Goal: Feedback & Contribution: Submit feedback/report problem

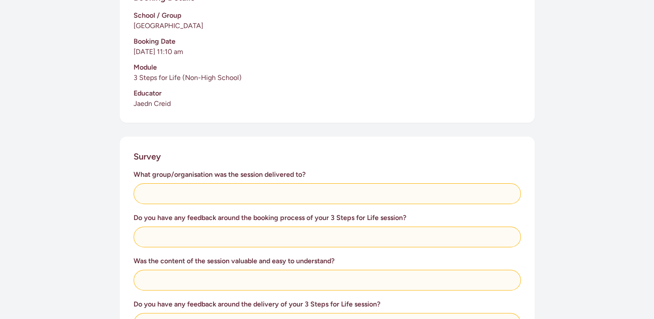
scroll to position [259, 0]
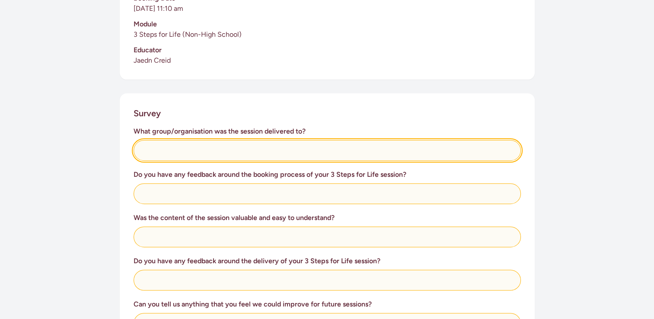
click at [218, 153] on input "text" at bounding box center [327, 150] width 387 height 21
type input "Polytechnic students"
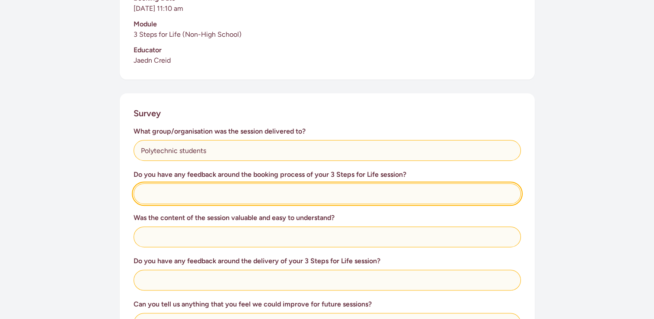
click at [202, 194] on input "text" at bounding box center [327, 193] width 387 height 21
type input "i"
type input "It is so easy - not much these days is as easy as this so I appreciate that it …"
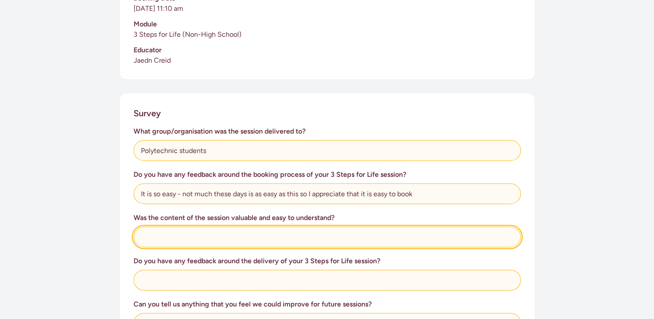
click at [175, 244] on input "text" at bounding box center [327, 236] width 387 height 21
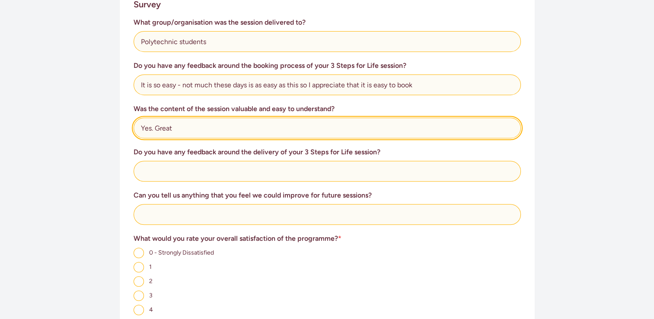
scroll to position [389, 0]
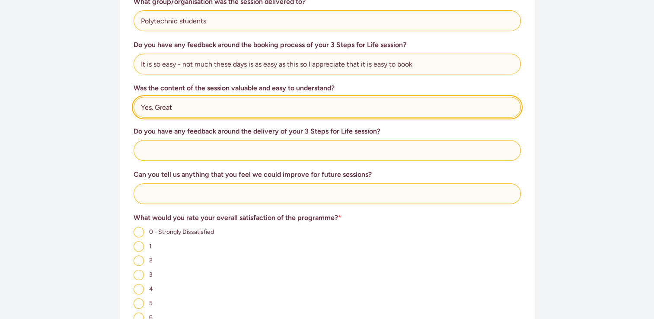
type input "Yes. Great"
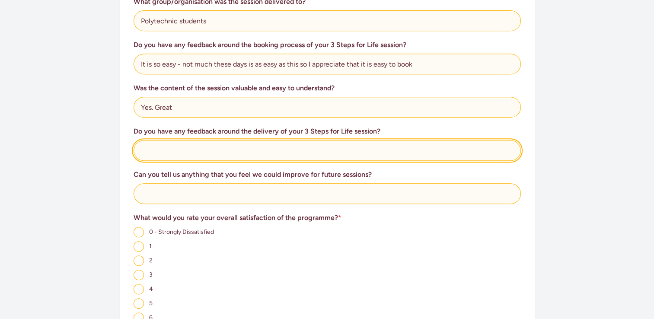
click at [188, 154] on input "text" at bounding box center [327, 150] width 387 height 21
type input "N"
click at [301, 146] on input "We love it. The students are always receptive and" at bounding box center [327, 150] width 387 height 21
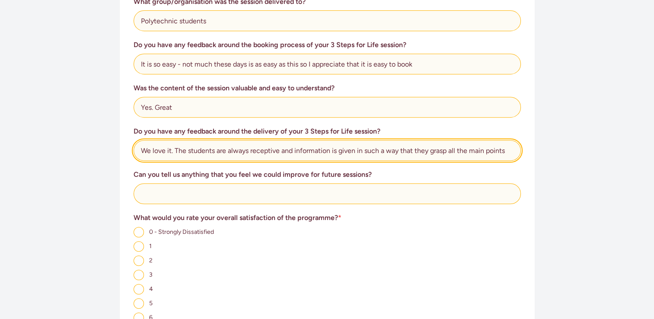
type input "We love it. The students are always receptive and information is given in such …"
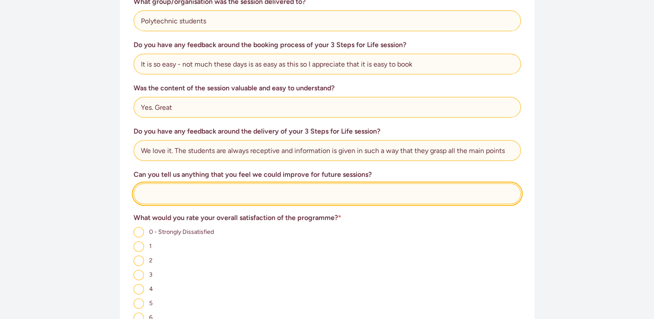
click at [221, 195] on input "text" at bounding box center [327, 193] width 387 height 21
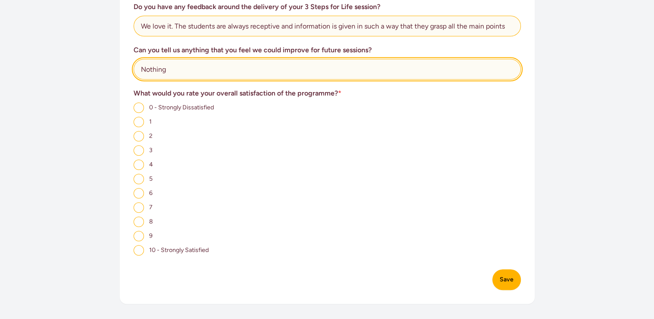
scroll to position [519, 0]
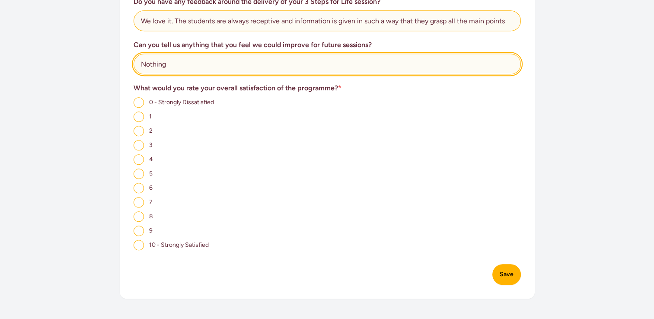
type input "Nothing"
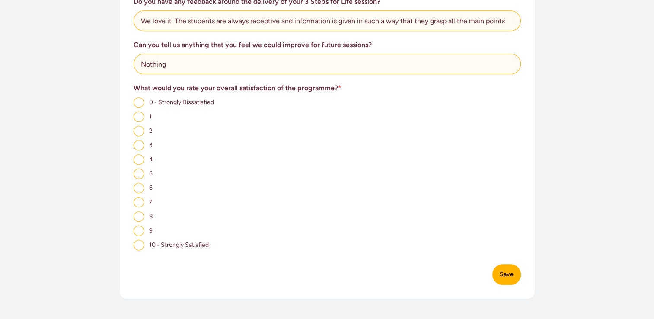
click at [140, 248] on input "10 - Strongly Satisfied" at bounding box center [139, 245] width 10 height 10
radio input "true"
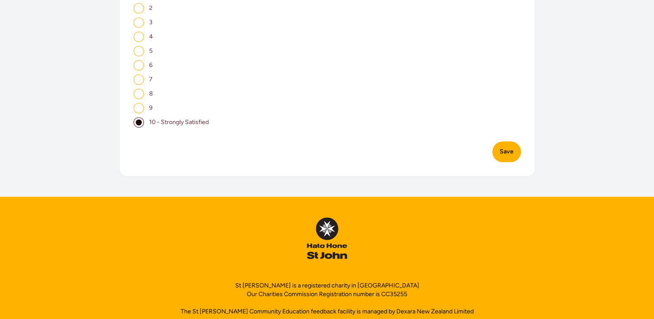
scroll to position [648, 0]
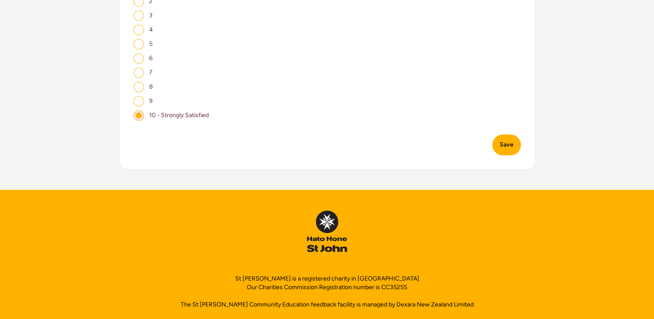
click at [504, 148] on button "Save" at bounding box center [506, 144] width 29 height 21
